Goal: Transaction & Acquisition: Purchase product/service

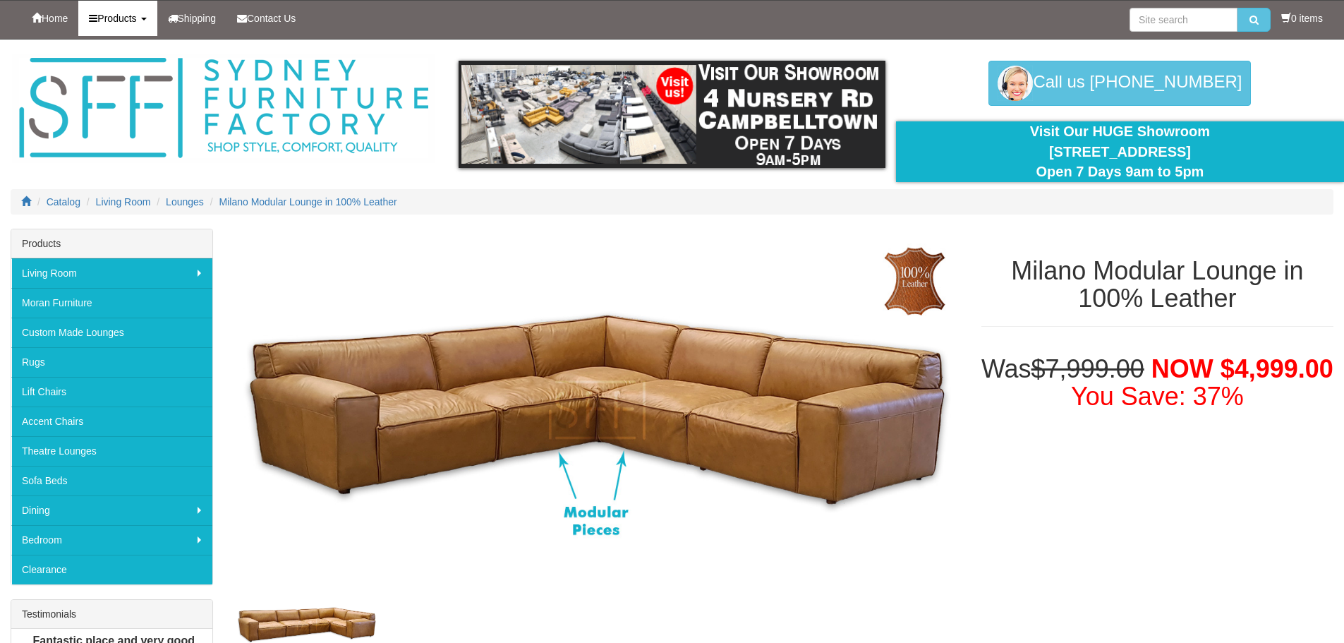
click at [116, 19] on span "Products" at bounding box center [116, 18] width 39 height 11
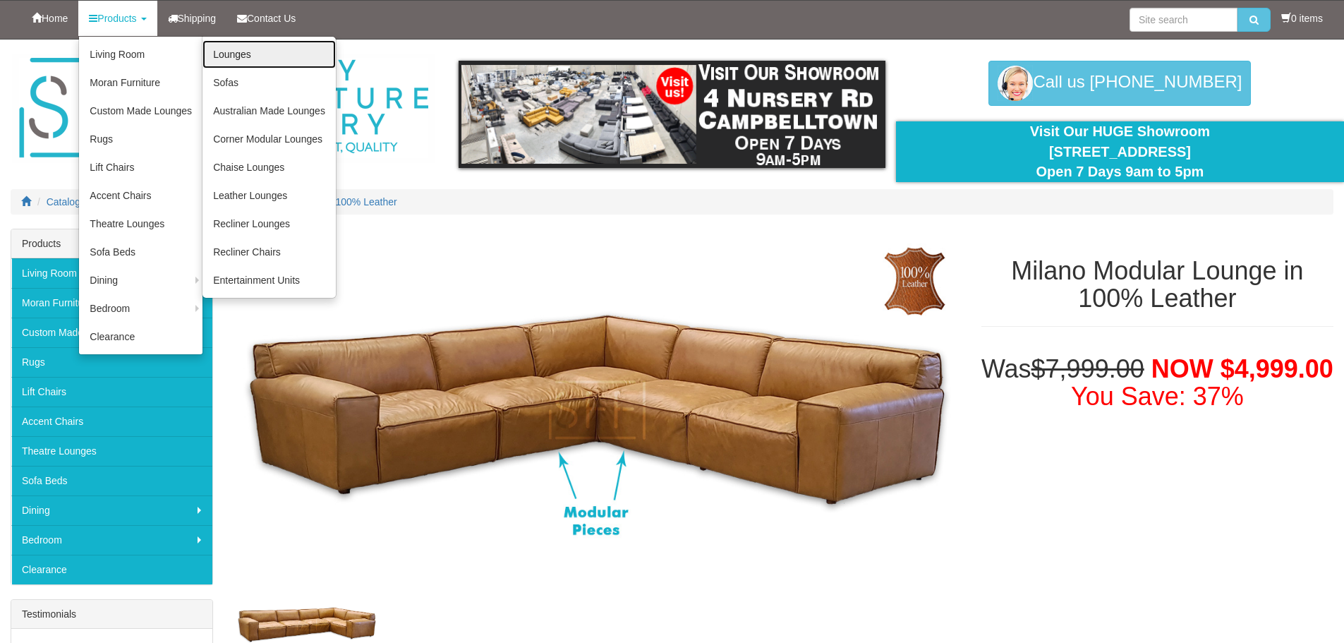
click at [241, 56] on link "Lounges" at bounding box center [268, 54] width 133 height 28
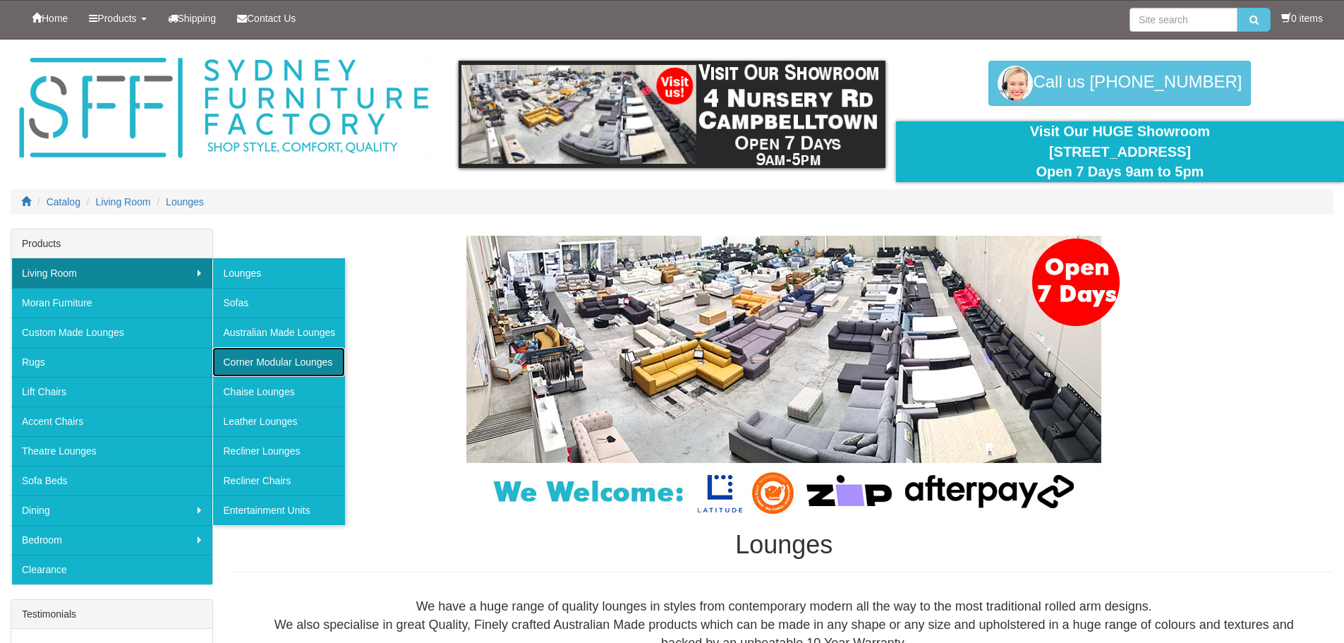
click at [271, 361] on link "Corner Modular Lounges" at bounding box center [278, 362] width 133 height 30
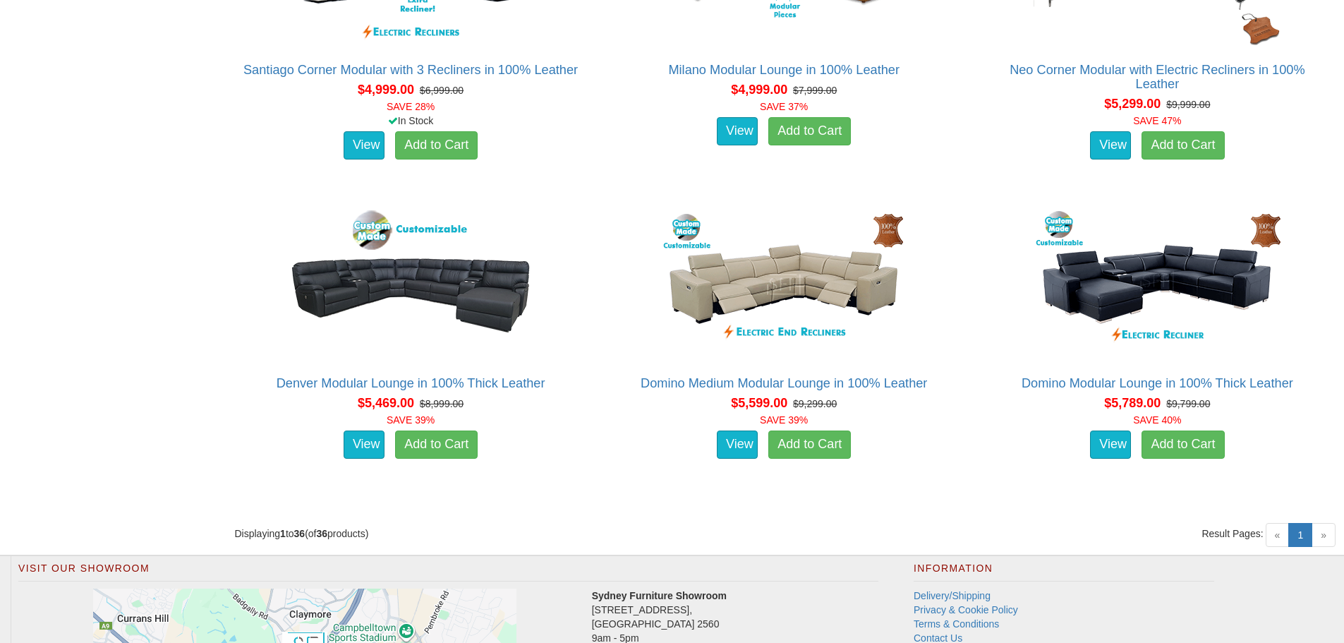
scroll to position [4233, 0]
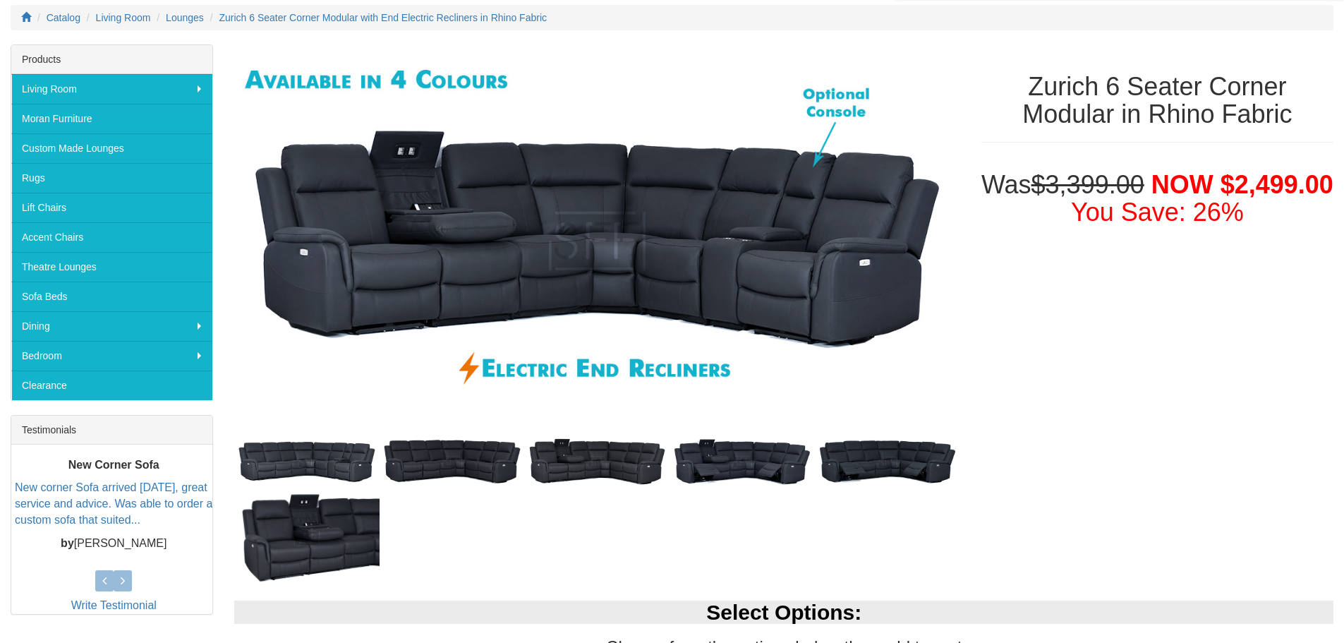
scroll to position [212, 0]
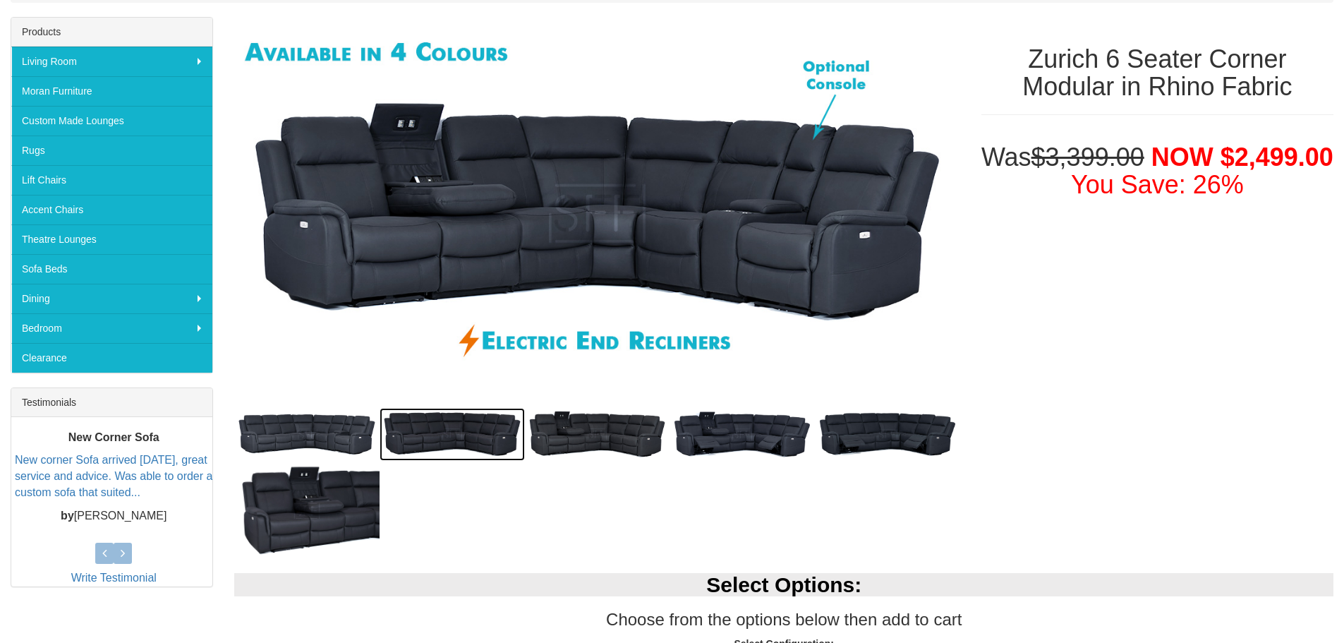
click at [456, 428] on img at bounding box center [452, 434] width 145 height 53
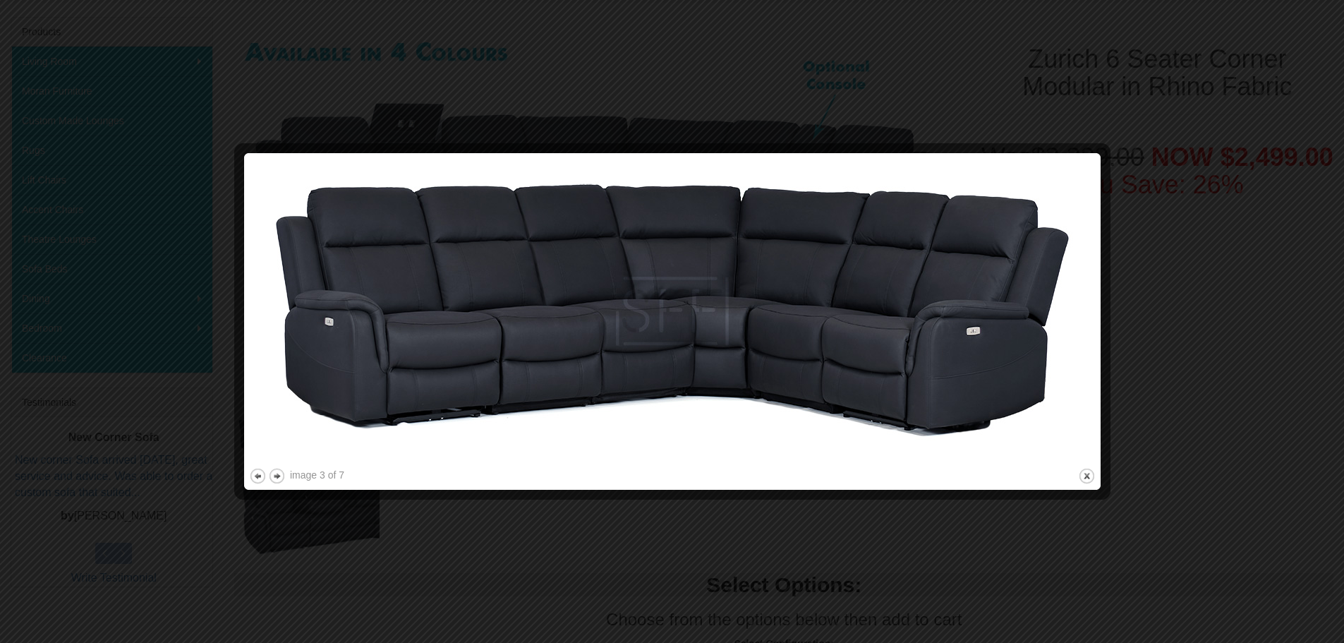
click at [1218, 341] on div at bounding box center [672, 321] width 1344 height 643
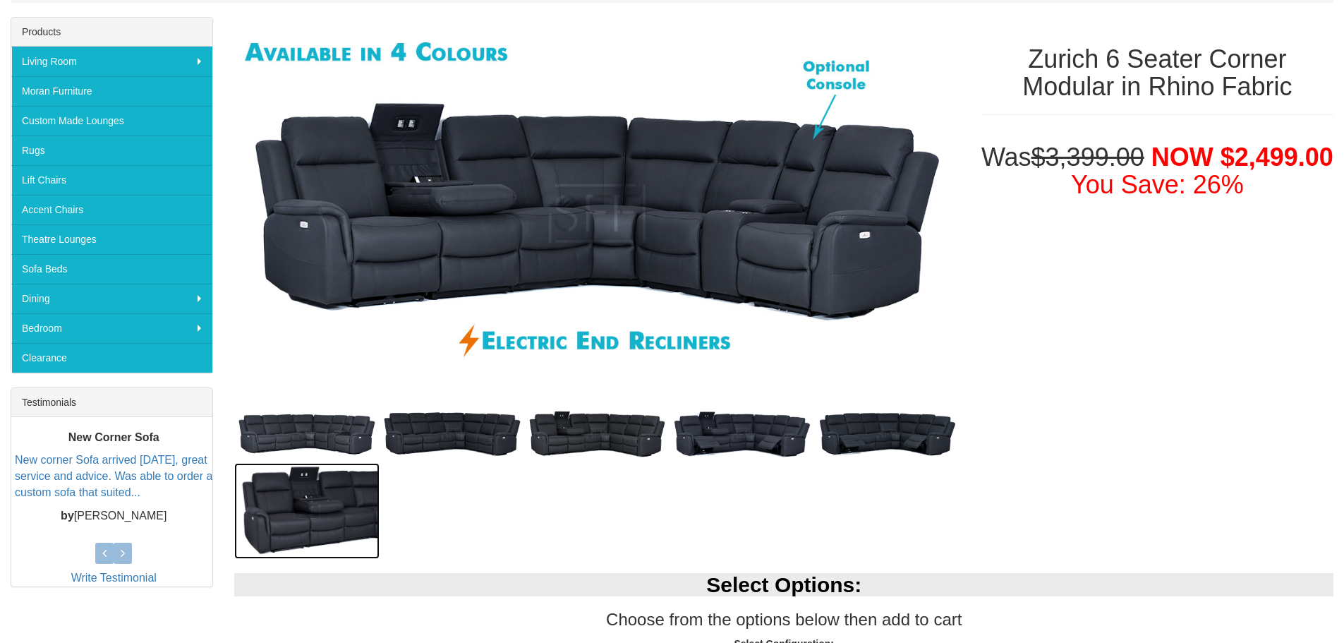
click at [322, 525] on img at bounding box center [306, 511] width 145 height 96
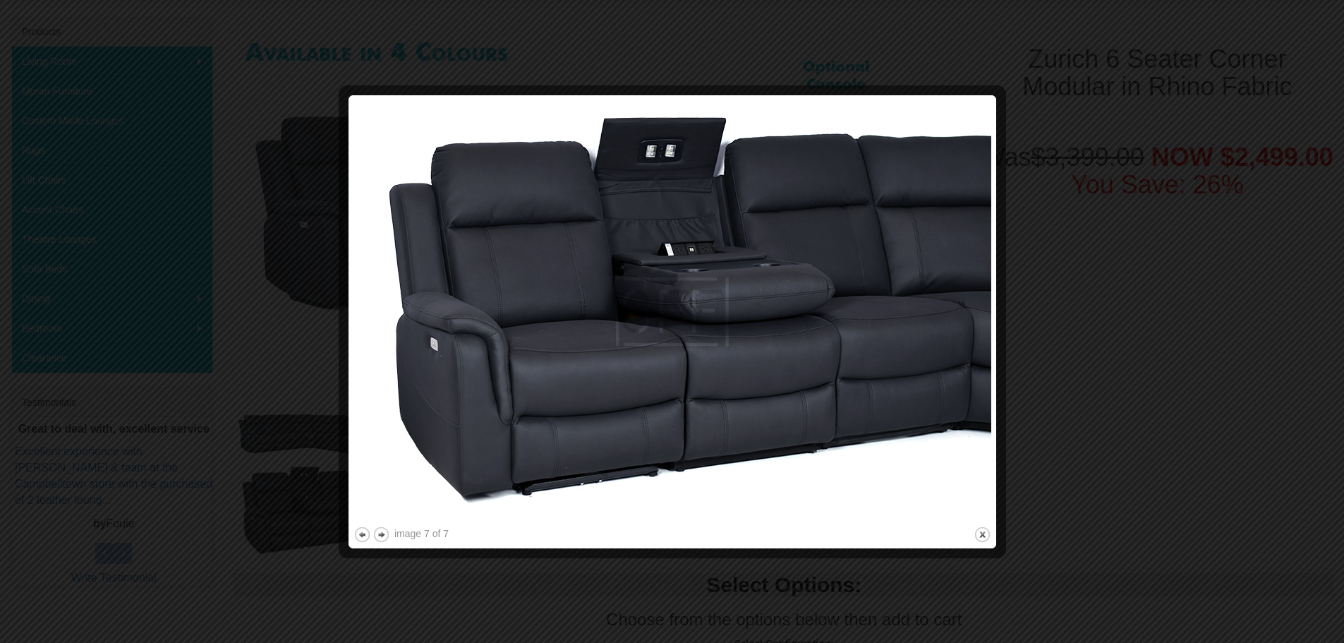
click at [1130, 375] on div at bounding box center [672, 321] width 1344 height 643
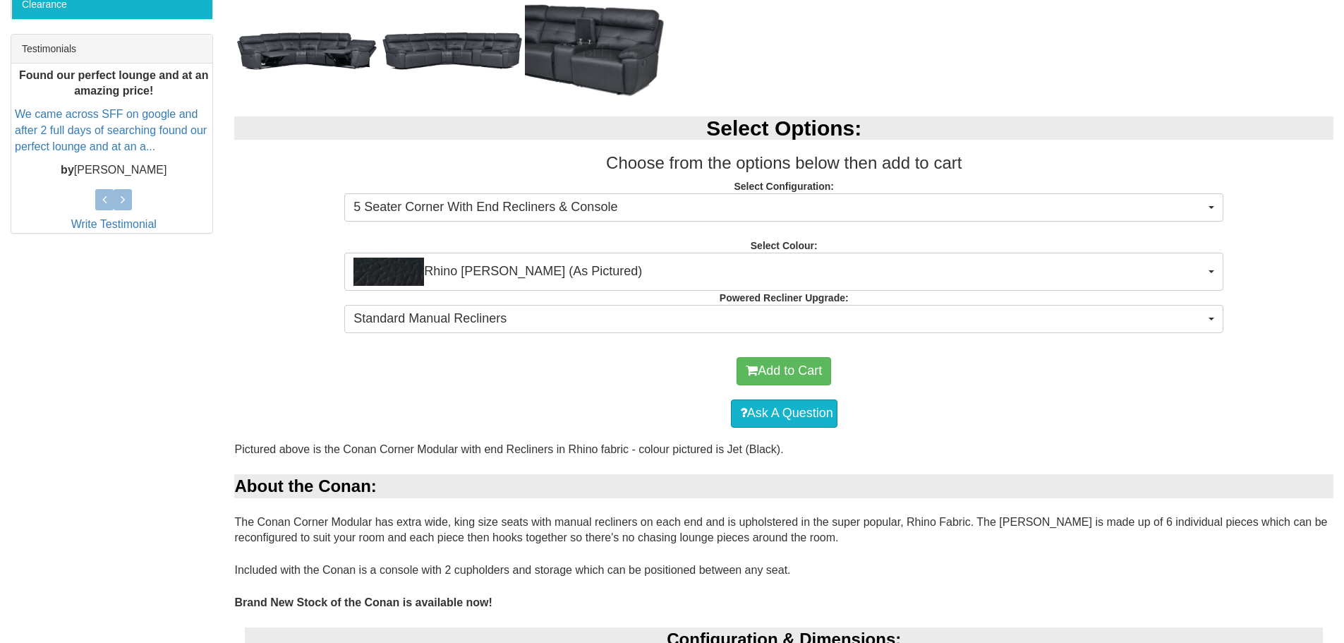
scroll to position [776, 0]
